Goal: Find specific page/section: Find specific page/section

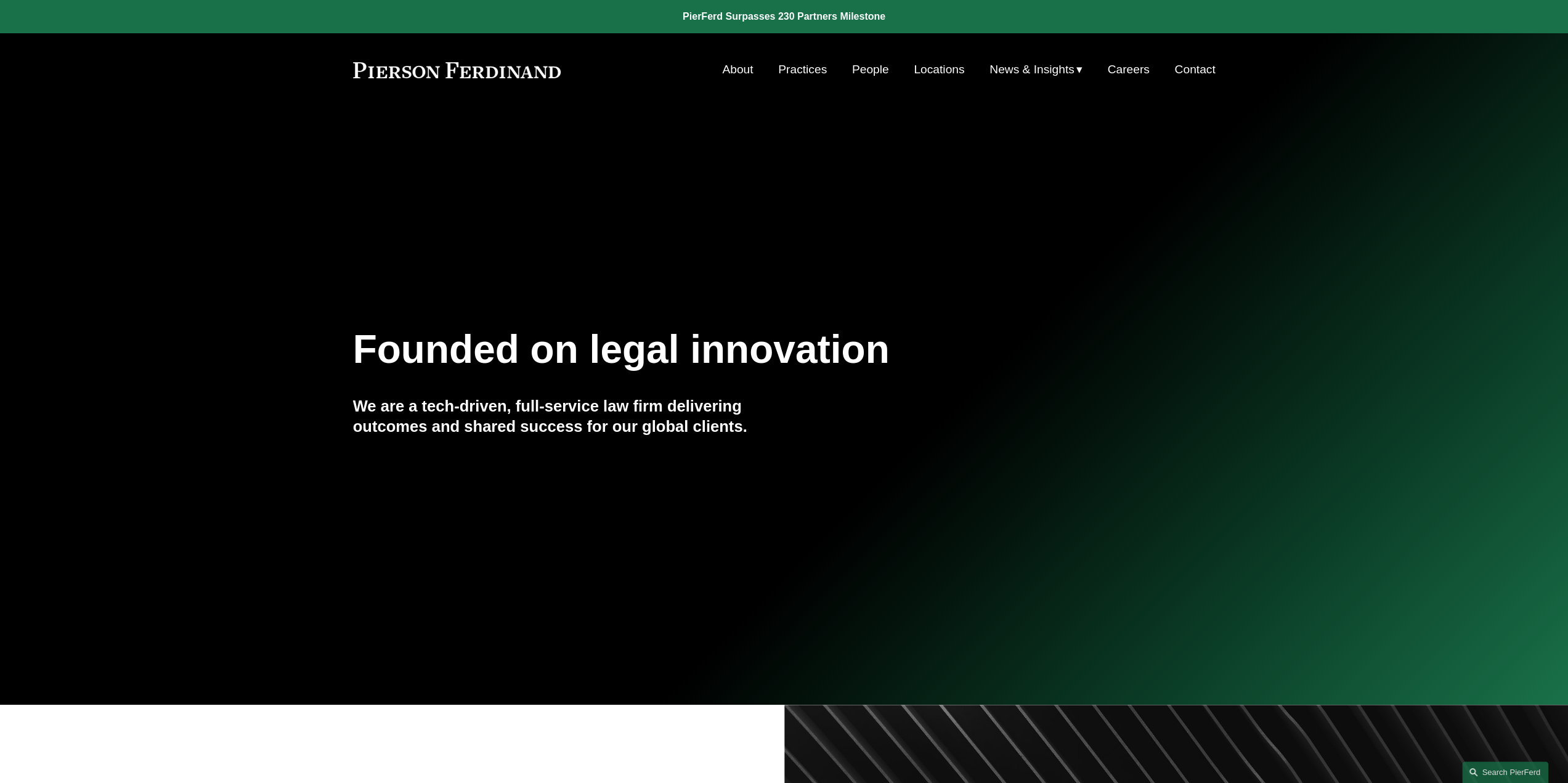
click at [936, 71] on link "Locations" at bounding box center [939, 69] width 50 height 23
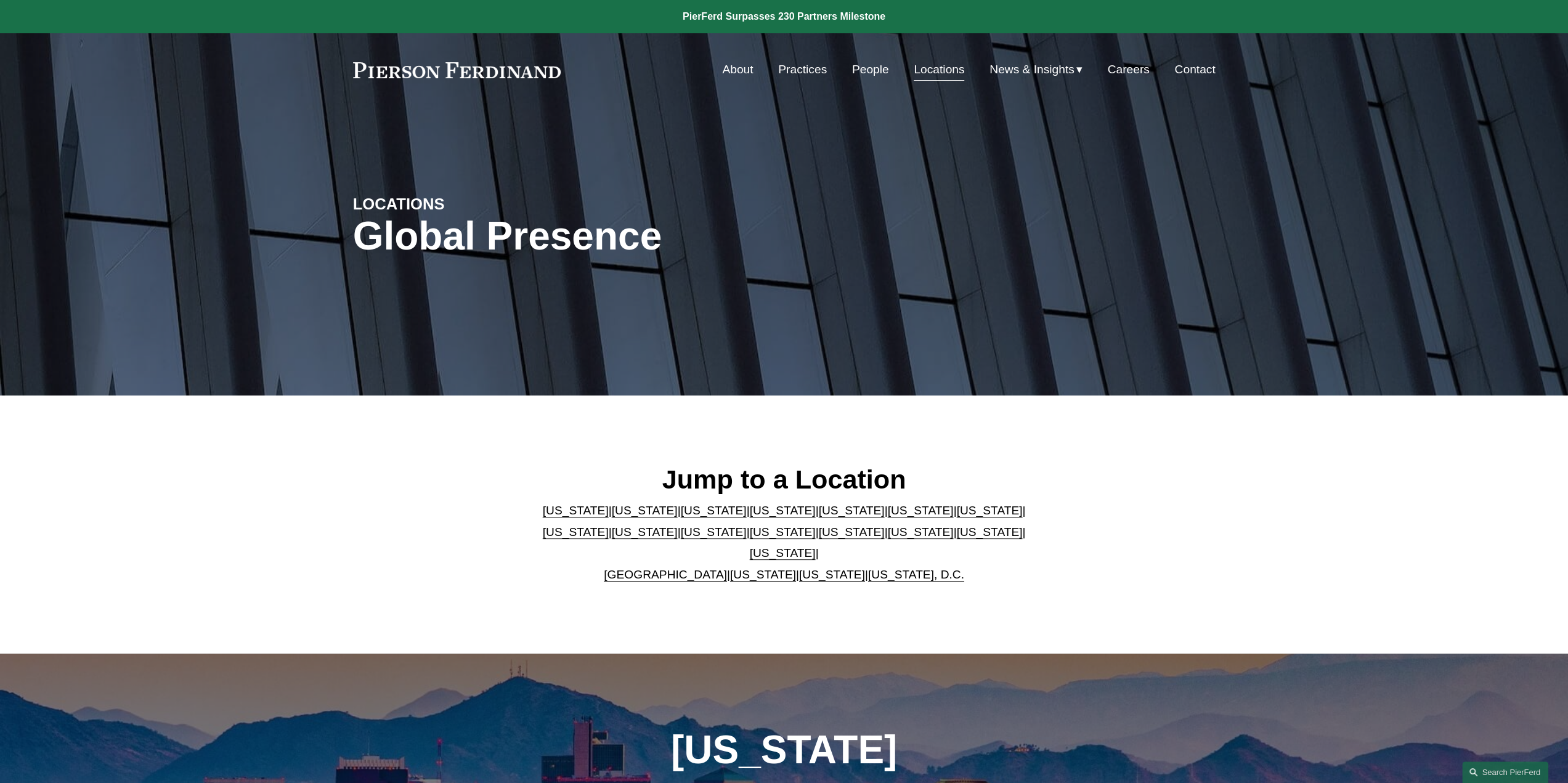
click at [545, 516] on link "[US_STATE]" at bounding box center [575, 510] width 66 height 13
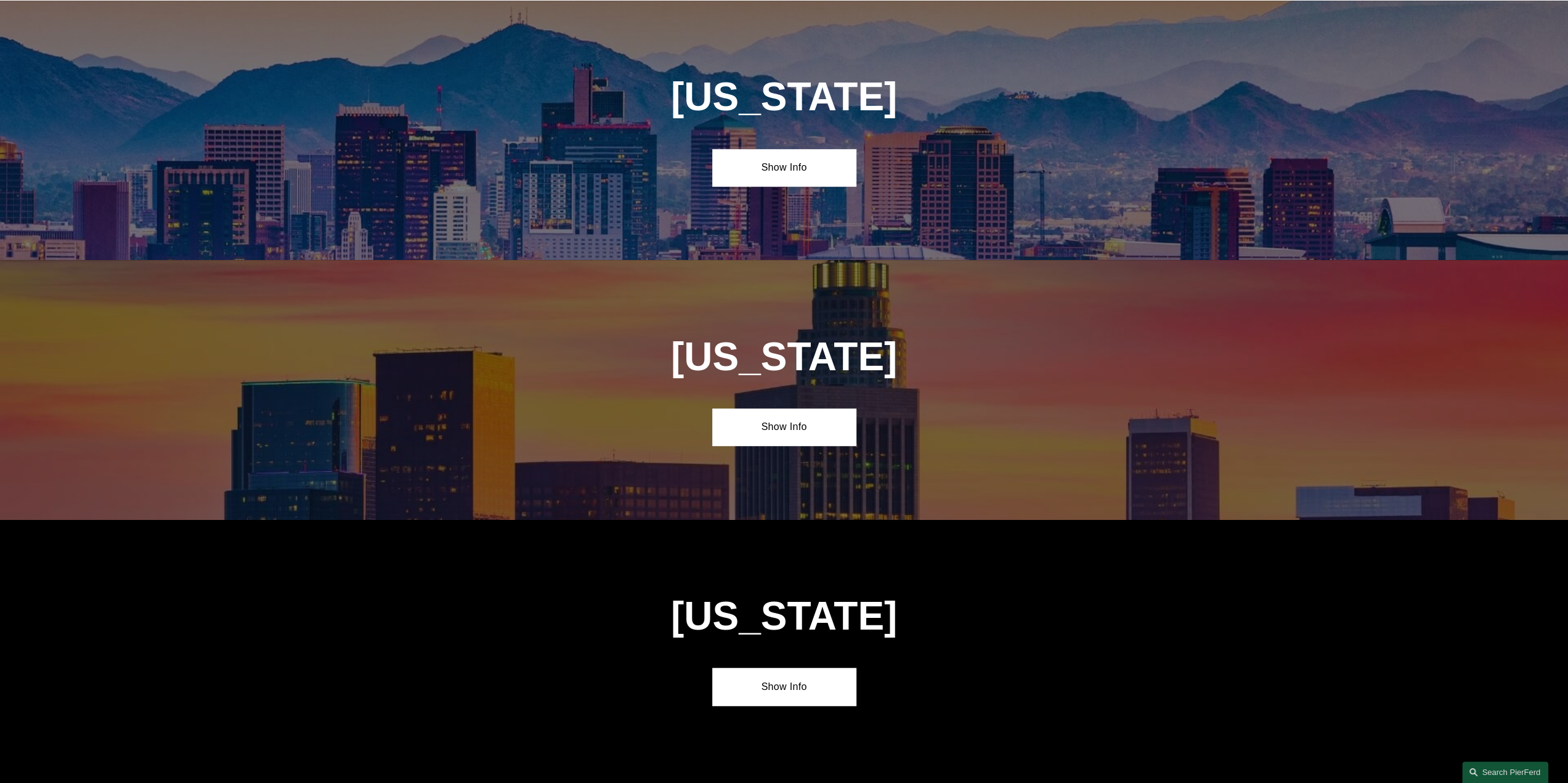
scroll to position [654, 0]
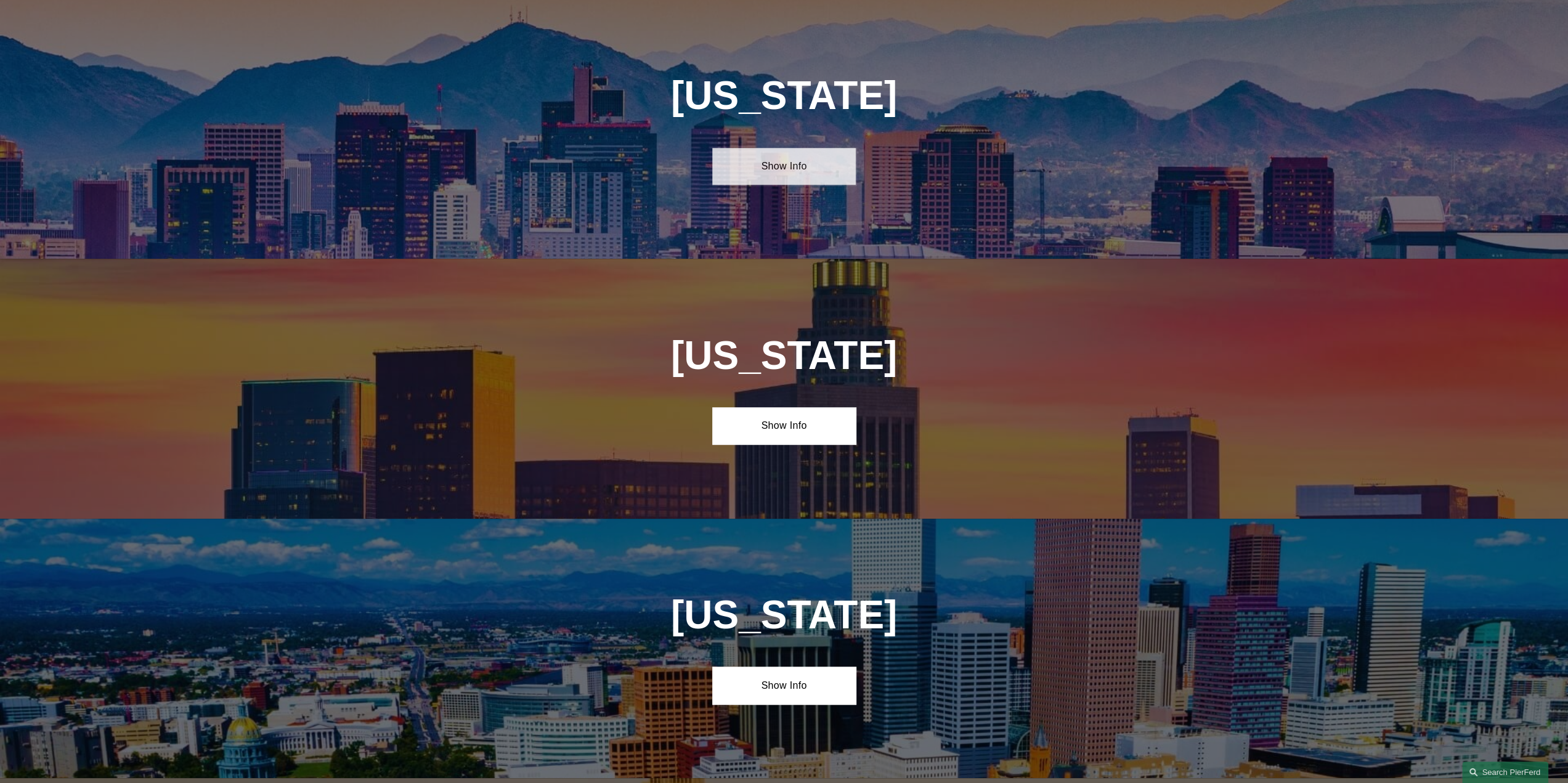
click at [780, 170] on link "Show Info" at bounding box center [783, 166] width 143 height 37
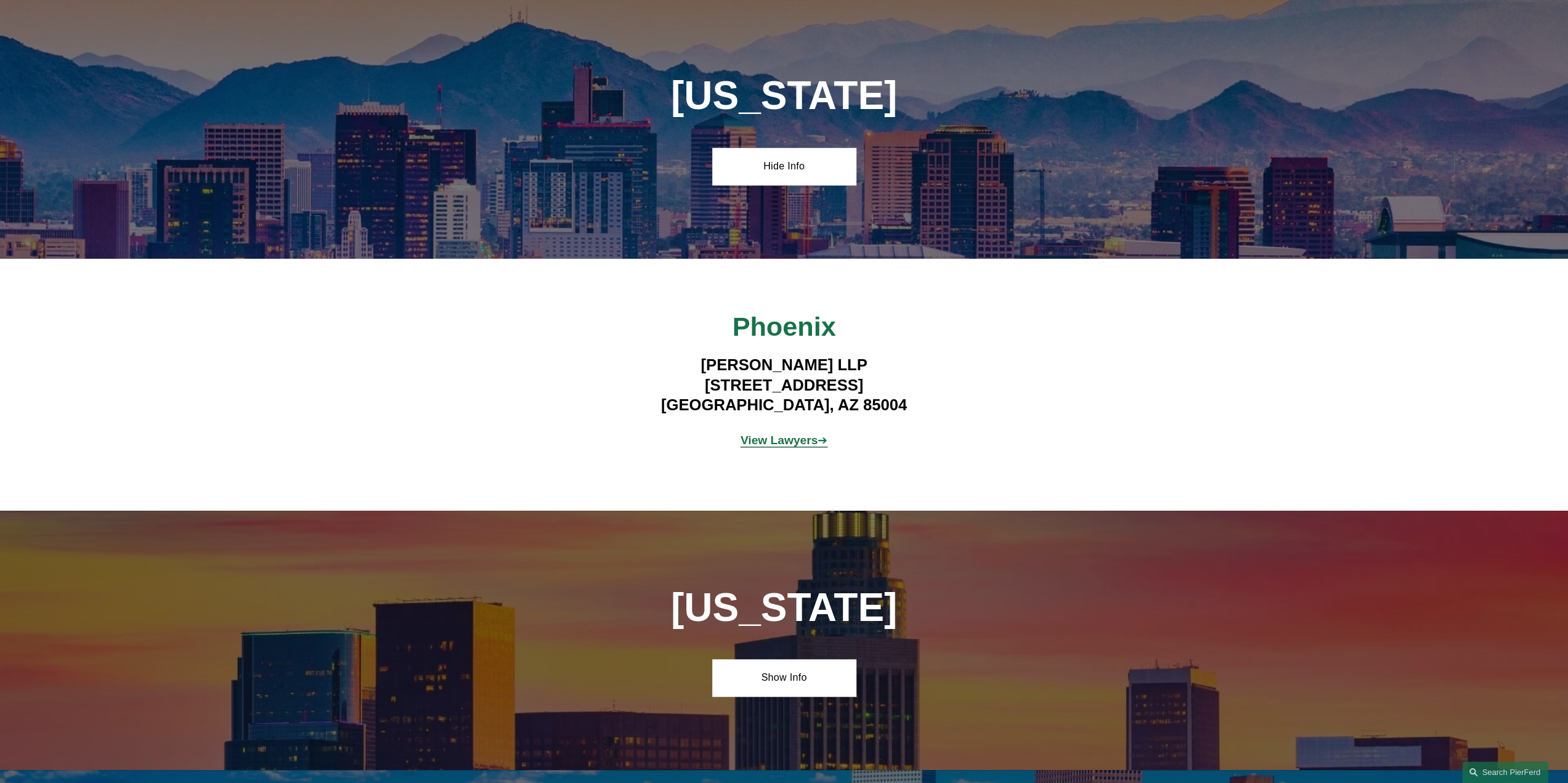
click at [788, 438] on strong "View Lawyers" at bounding box center [780, 440] width 78 height 13
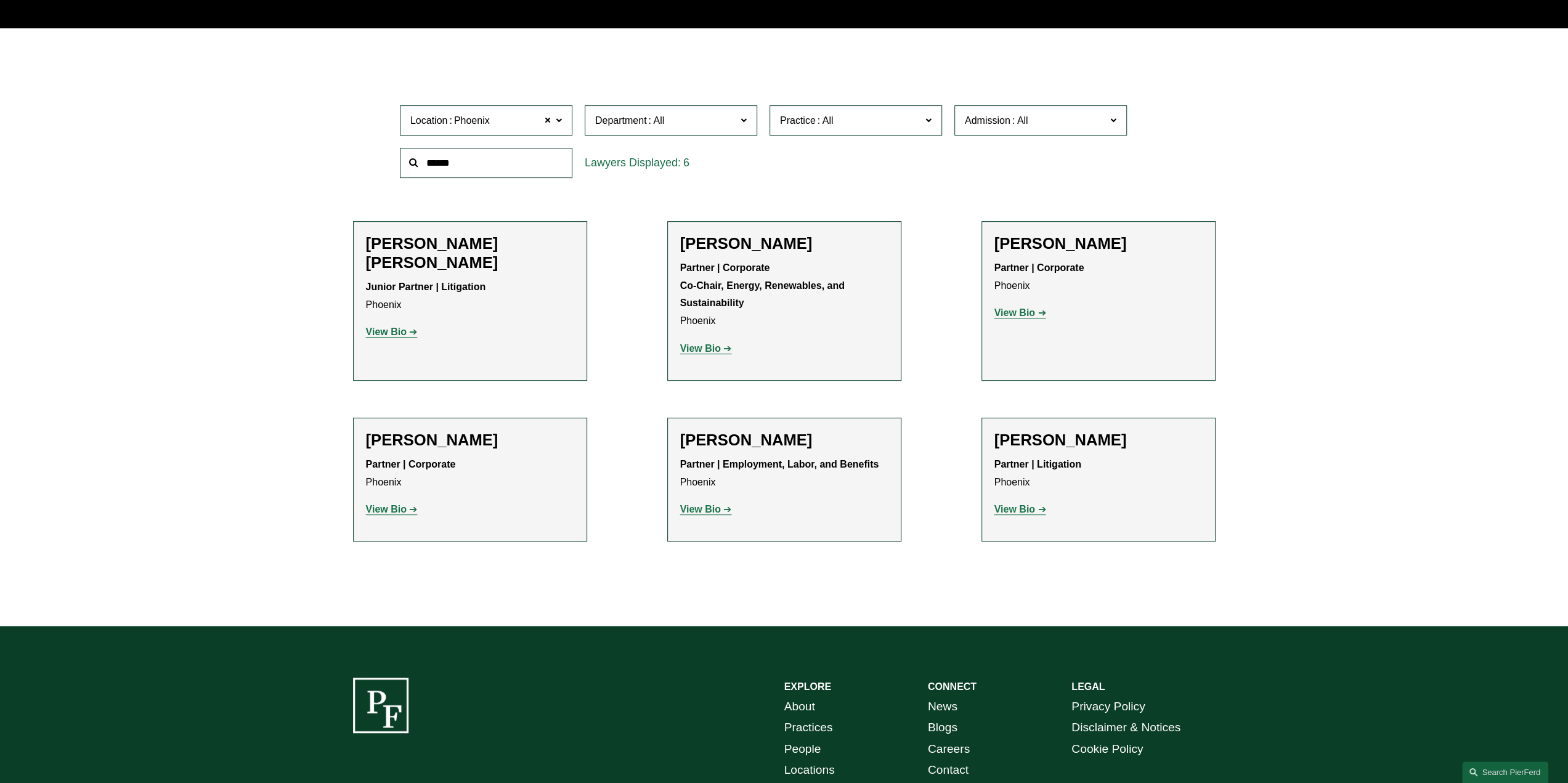
scroll to position [370, 0]
